Goal: Transaction & Acquisition: Purchase product/service

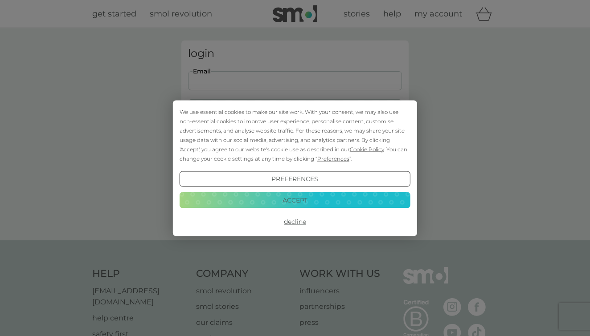
click at [284, 199] on button "Accept" at bounding box center [294, 200] width 231 height 16
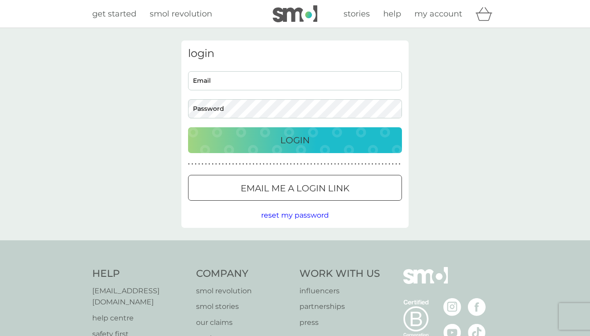
click at [242, 76] on input "Email" at bounding box center [295, 80] width 214 height 19
type input "[EMAIL_ADDRESS][DOMAIN_NAME]"
click at [295, 140] on button "Login" at bounding box center [295, 140] width 214 height 26
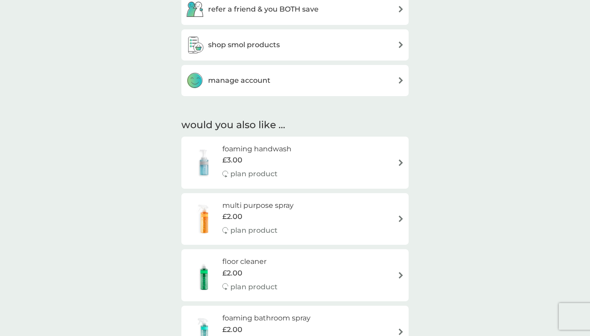
scroll to position [468, 0]
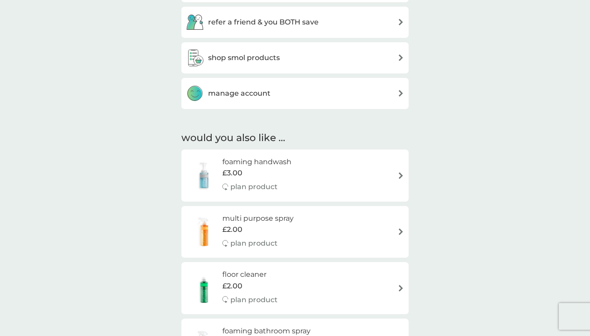
click at [398, 172] on img at bounding box center [400, 175] width 7 height 7
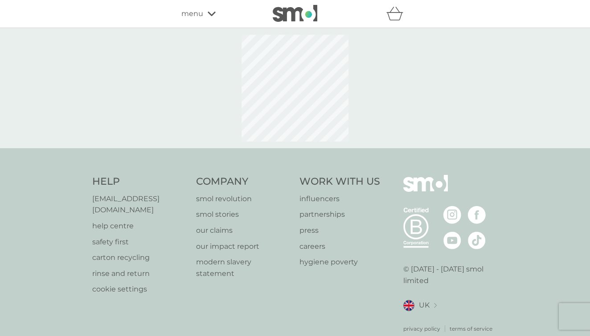
select select "119"
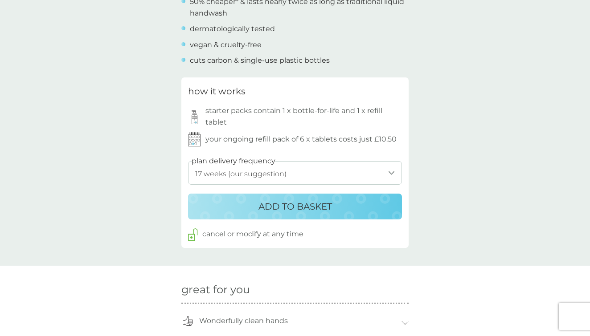
scroll to position [408, 0]
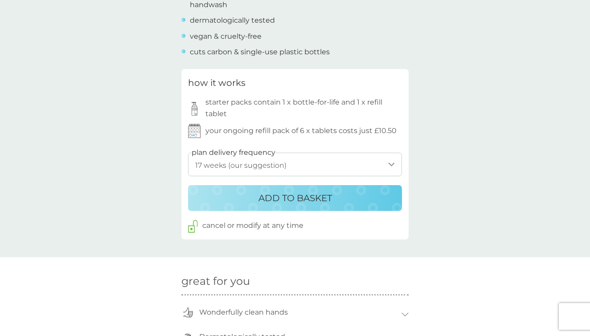
click at [312, 191] on p "ADD TO BASKET" at bounding box center [294, 198] width 73 height 14
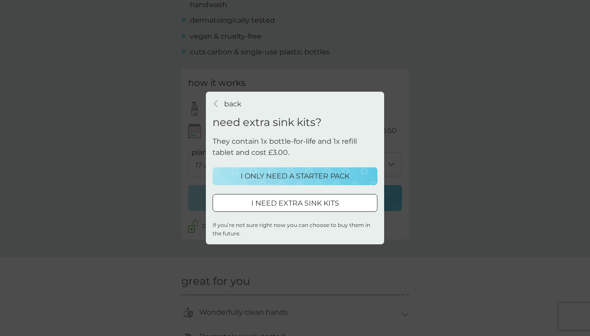
click at [317, 203] on p "I NEED EXTRA SINK KITS" at bounding box center [295, 204] width 88 height 12
select select "119"
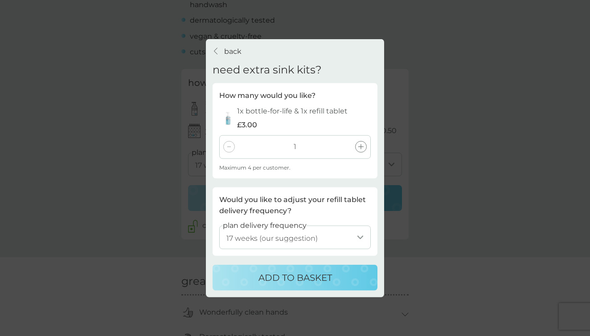
click at [363, 148] on icon at bounding box center [360, 146] width 5 height 5
click at [312, 277] on p "ADD TO BASKET" at bounding box center [294, 278] width 73 height 14
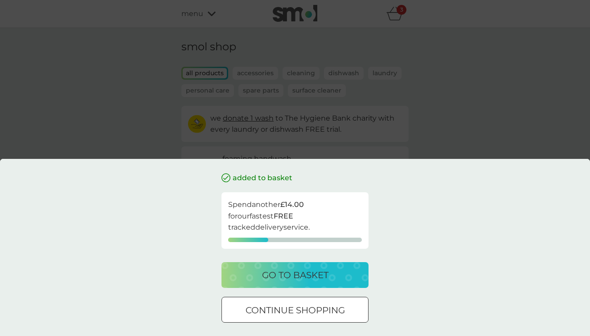
click at [297, 278] on p "go to basket" at bounding box center [295, 275] width 66 height 14
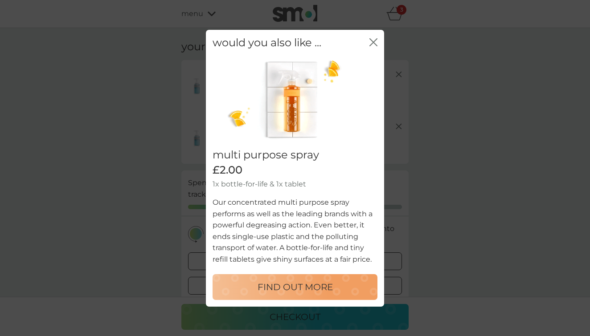
click at [284, 287] on p "FIND OUT MORE" at bounding box center [294, 287] width 75 height 14
select select "112"
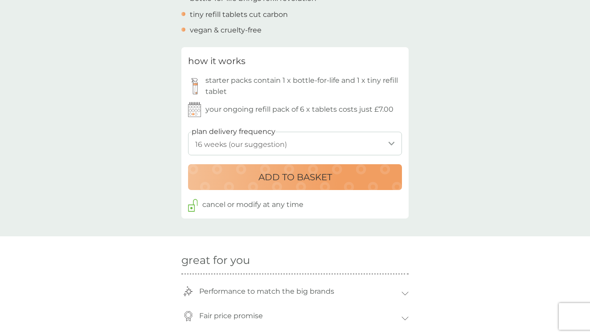
scroll to position [403, 0]
click at [281, 172] on p "ADD TO BASKET" at bounding box center [294, 177] width 73 height 14
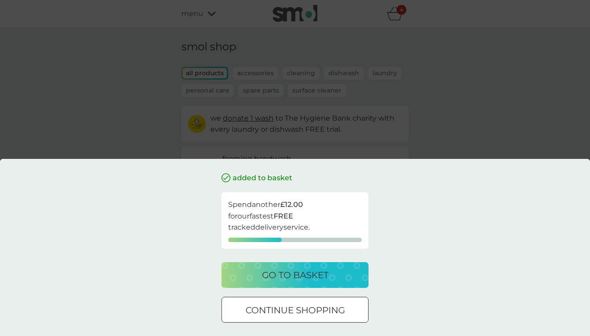
click at [278, 310] on p "continue shopping" at bounding box center [294, 310] width 99 height 14
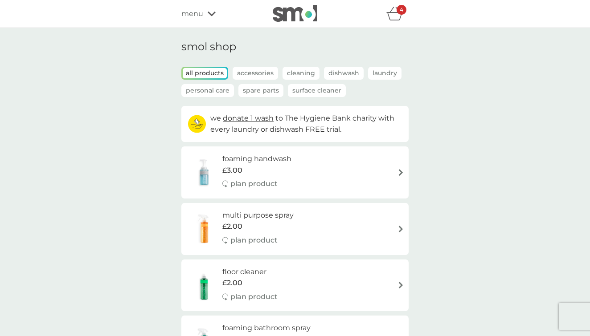
click at [399, 14] on div "4" at bounding box center [401, 10] width 10 height 10
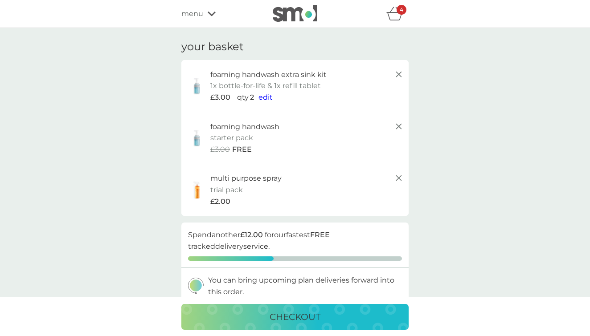
click at [265, 96] on span "edit" at bounding box center [265, 97] width 14 height 8
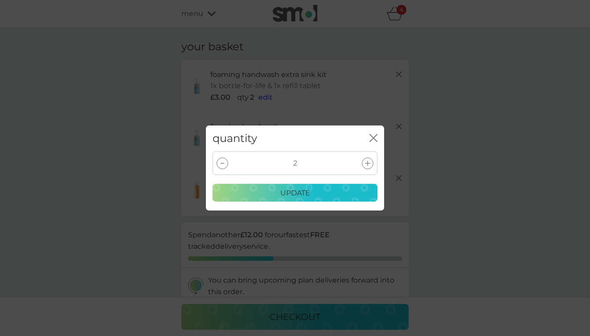
click at [222, 163] on icon at bounding box center [222, 163] width 4 height 1
click at [289, 194] on p "update" at bounding box center [295, 193] width 30 height 12
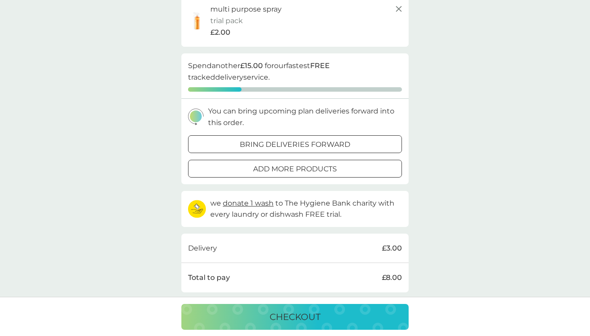
scroll to position [179, 0]
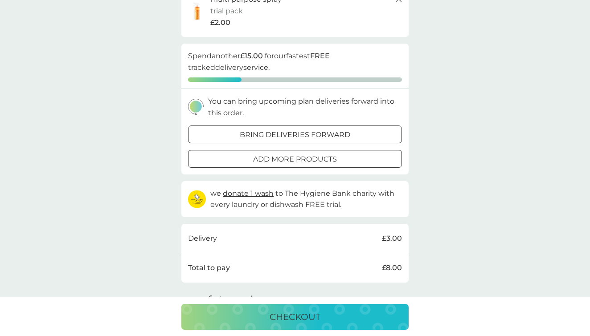
click at [291, 131] on div at bounding box center [295, 134] width 32 height 9
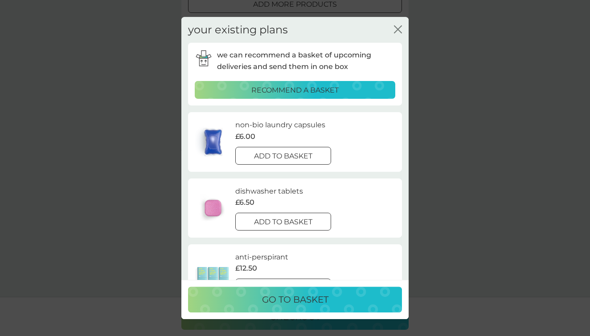
scroll to position [0, 0]
click at [399, 26] on icon "close" at bounding box center [398, 29] width 8 height 8
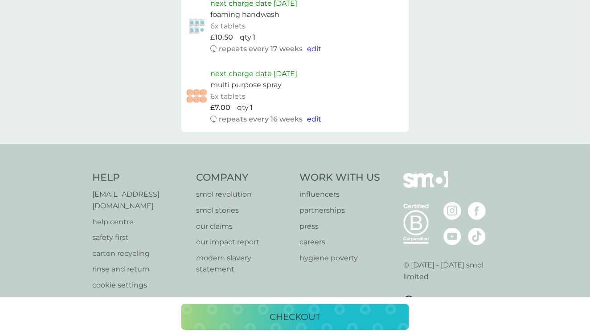
scroll to position [501, 0]
click at [279, 311] on p "checkout" at bounding box center [294, 317] width 51 height 14
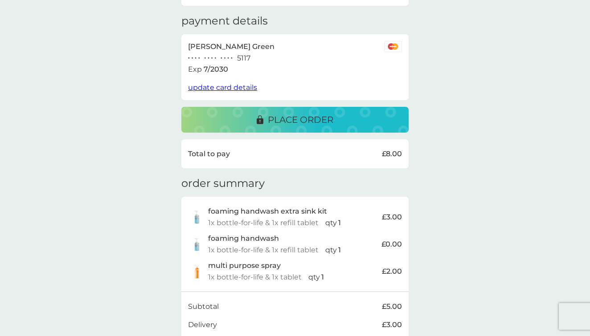
scroll to position [112, 0]
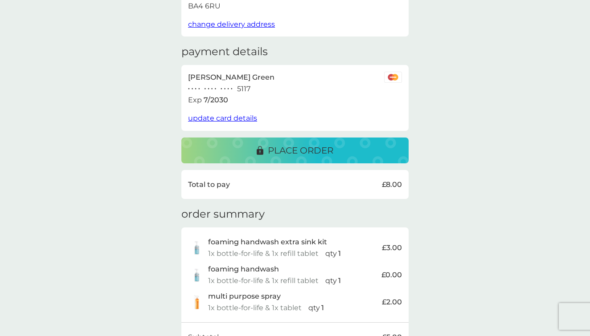
click at [308, 156] on button "place order" at bounding box center [294, 151] width 227 height 26
